Goal: Find specific page/section

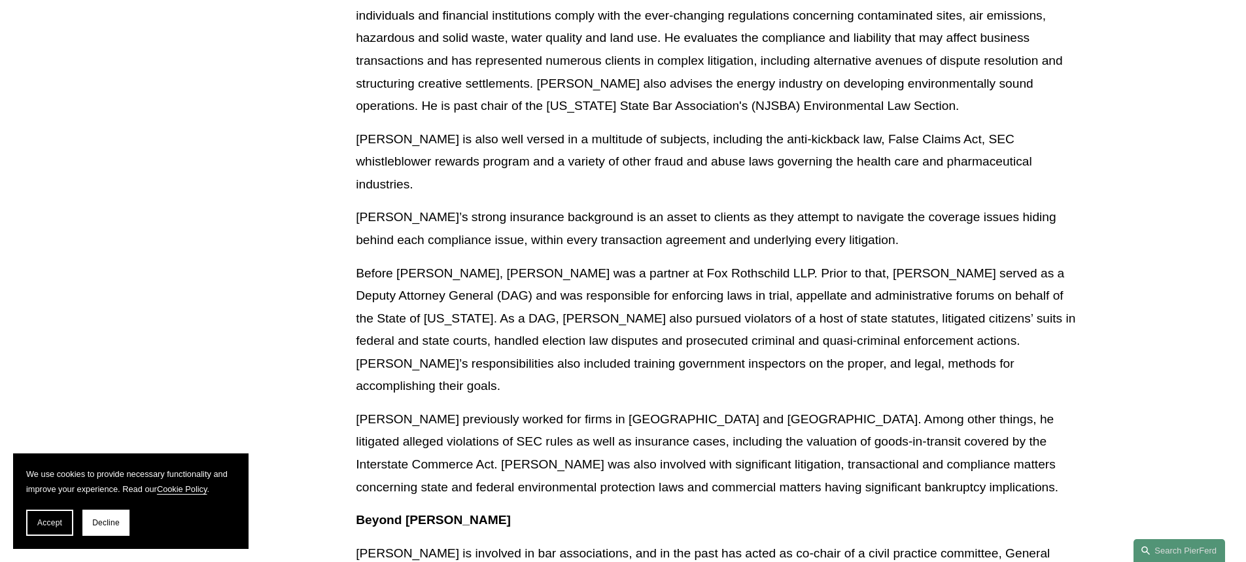
scroll to position [915, 0]
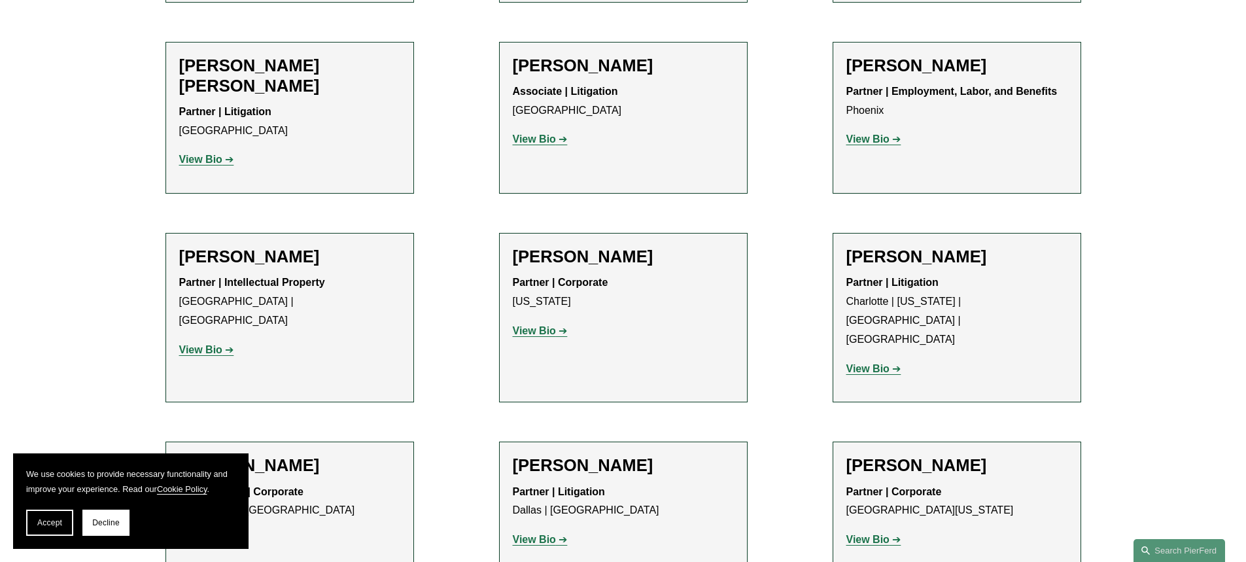
scroll to position [12096, 0]
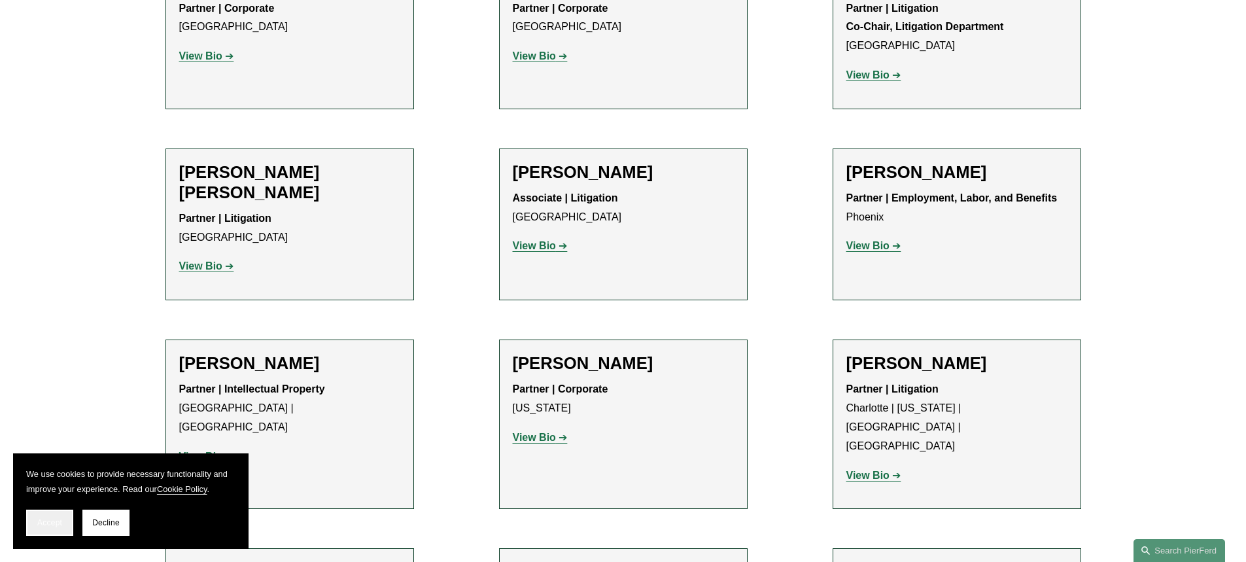
click at [45, 521] on span "Accept" at bounding box center [49, 522] width 25 height 9
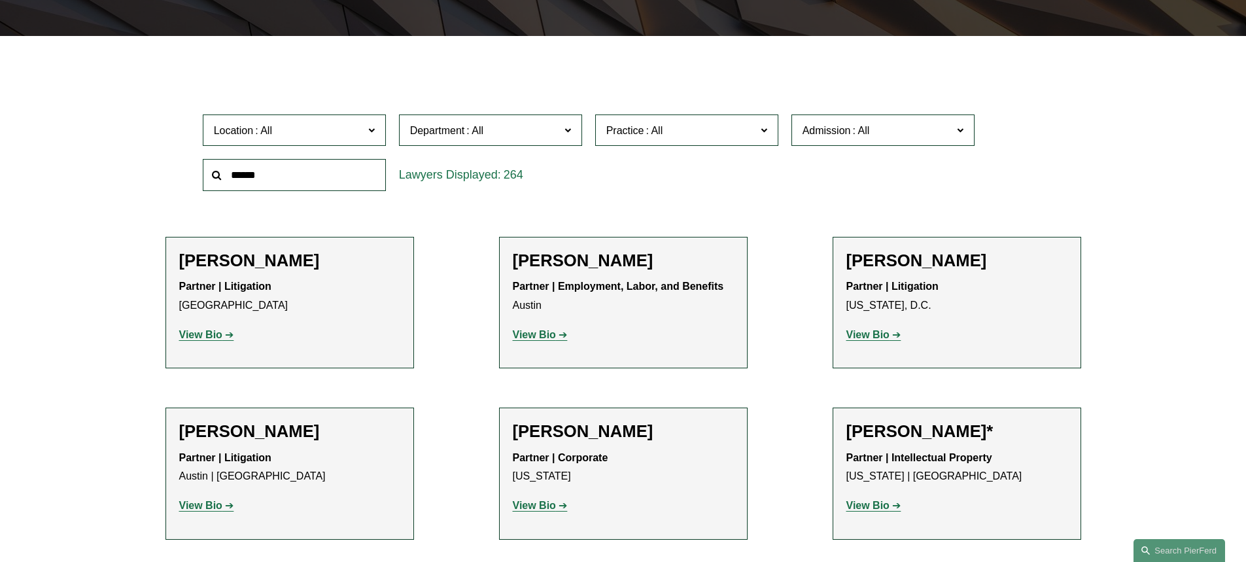
scroll to position [327, 0]
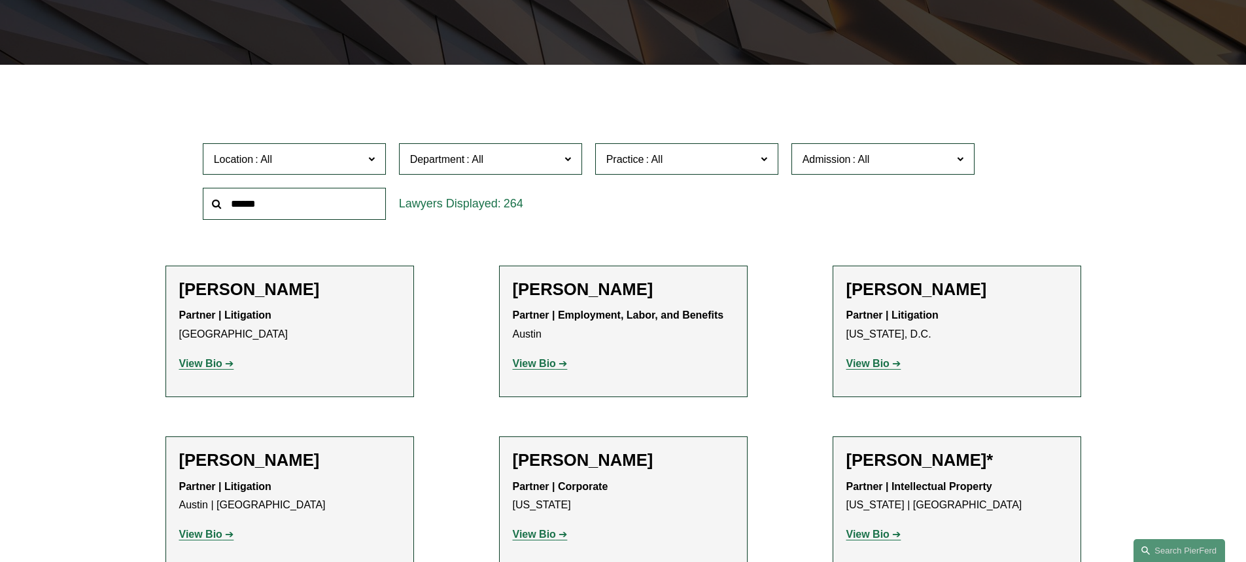
click at [374, 156] on span at bounding box center [370, 158] width 7 height 17
click at [0, 0] on link "[GEOGRAPHIC_DATA]" at bounding box center [0, 0] width 0 height 0
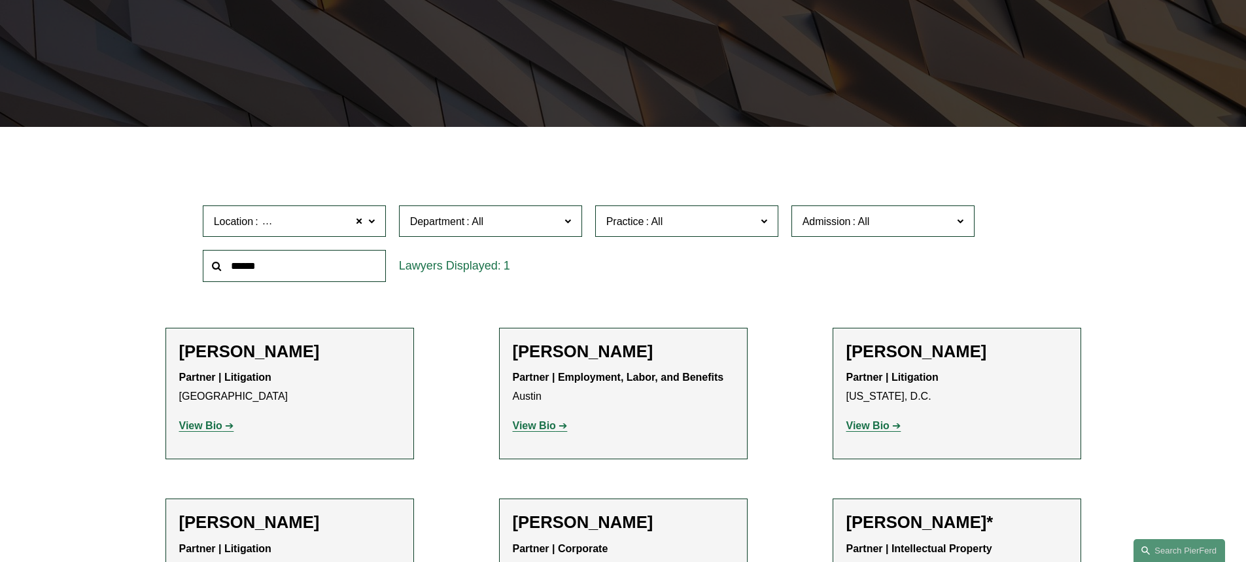
scroll to position [262, 0]
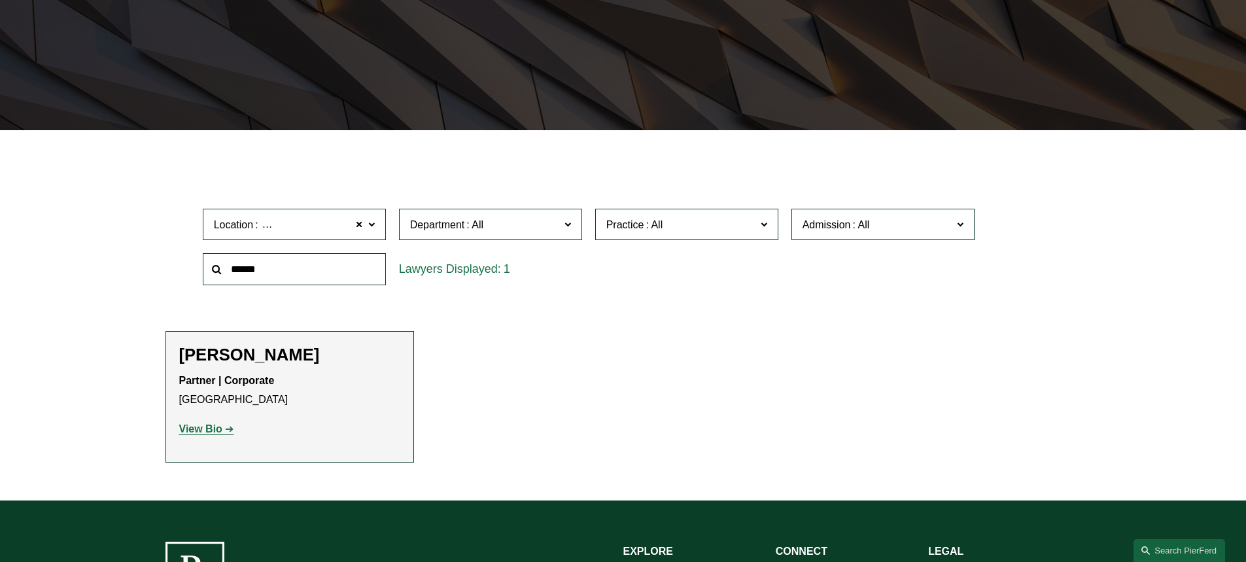
click at [366, 231] on label "Location [GEOGRAPHIC_DATA]" at bounding box center [294, 225] width 183 height 32
click at [0, 0] on link "[GEOGRAPHIC_DATA]" at bounding box center [0, 0] width 0 height 0
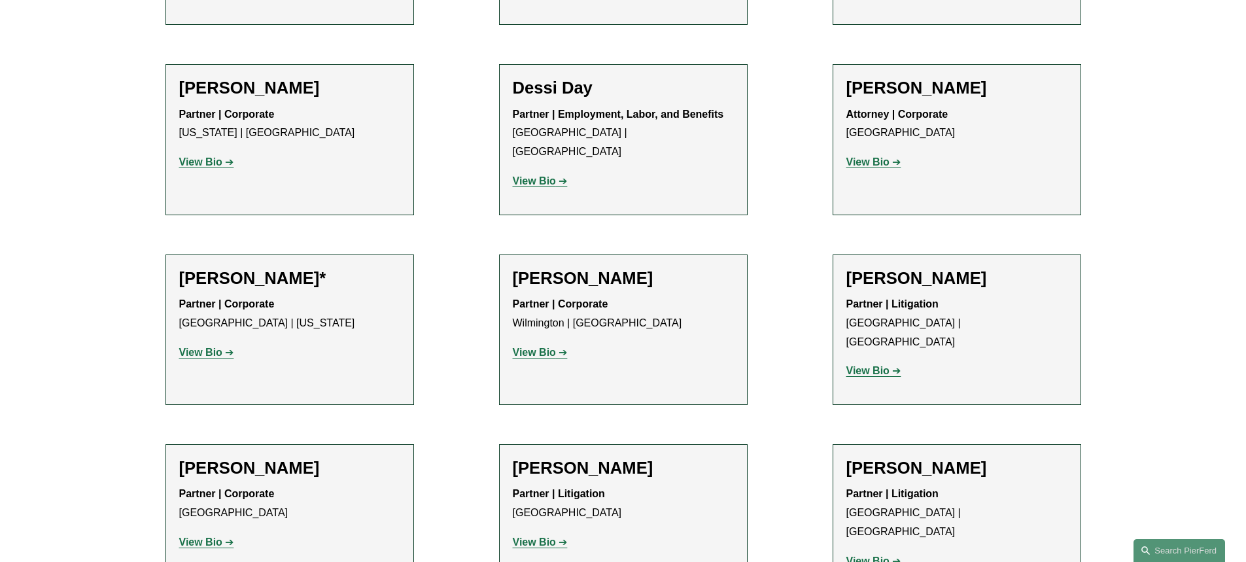
scroll to position [262, 0]
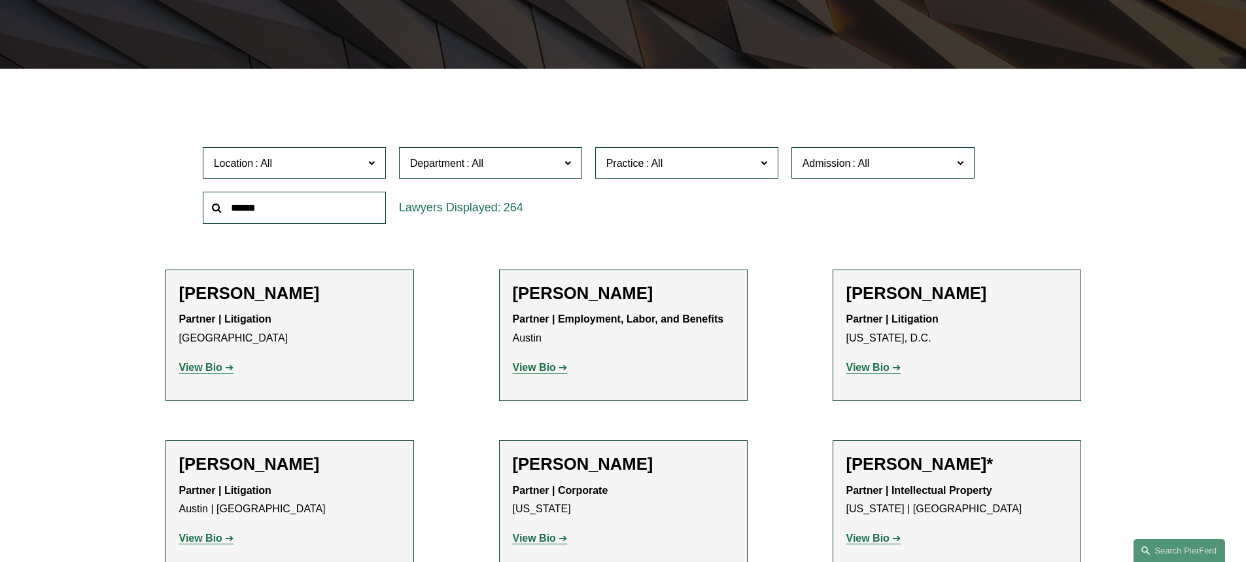
scroll to position [327, 0]
